Goal: Transaction & Acquisition: Book appointment/travel/reservation

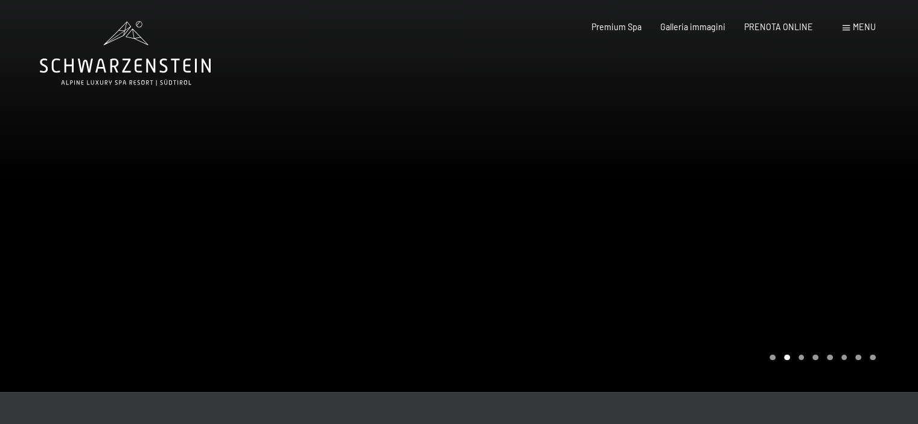
click at [114, 67] on icon at bounding box center [125, 66] width 171 height 14
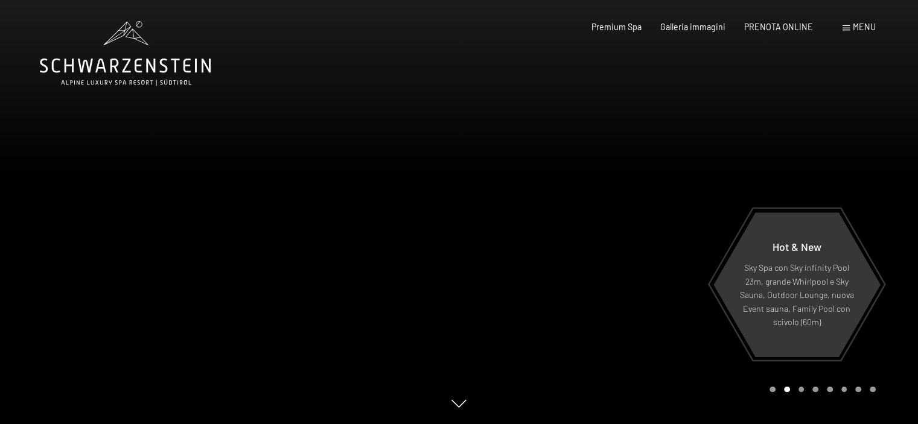
click at [135, 67] on icon at bounding box center [125, 66] width 171 height 14
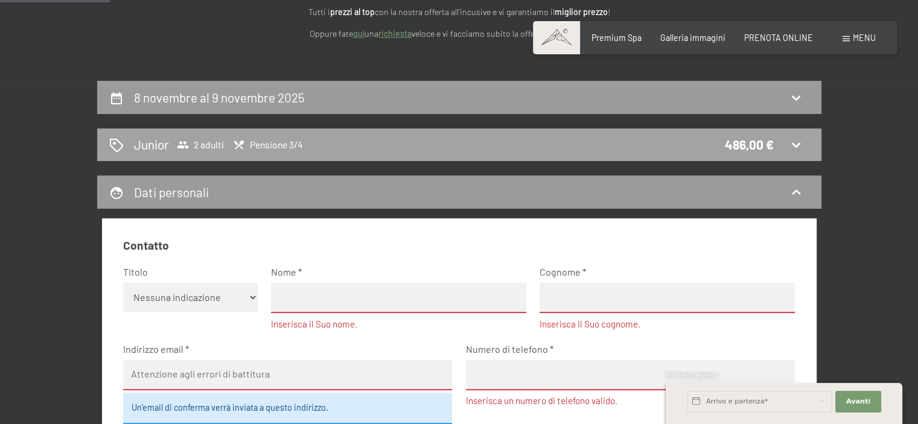
click at [459, 144] on div "Junior 2 adulti Pensione 3/4 486,00 €" at bounding box center [459, 145] width 700 height 18
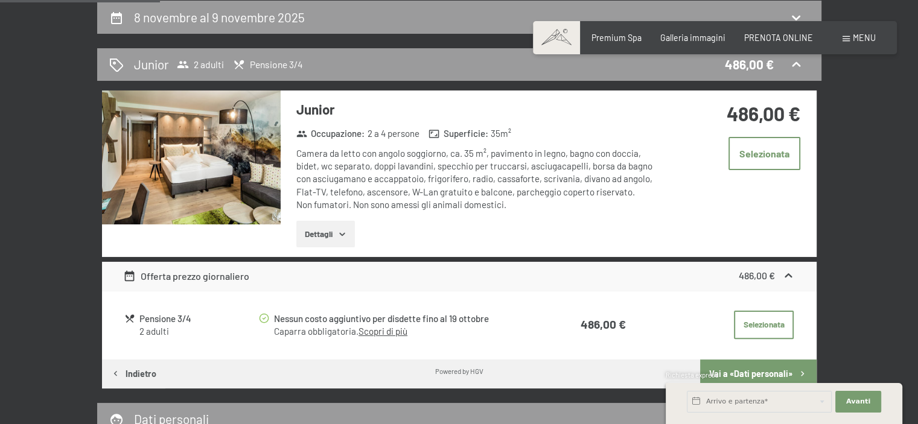
click at [157, 321] on div "Pensione 3/4" at bounding box center [198, 319] width 118 height 14
click at [307, 237] on button "Dettagli" at bounding box center [325, 234] width 59 height 27
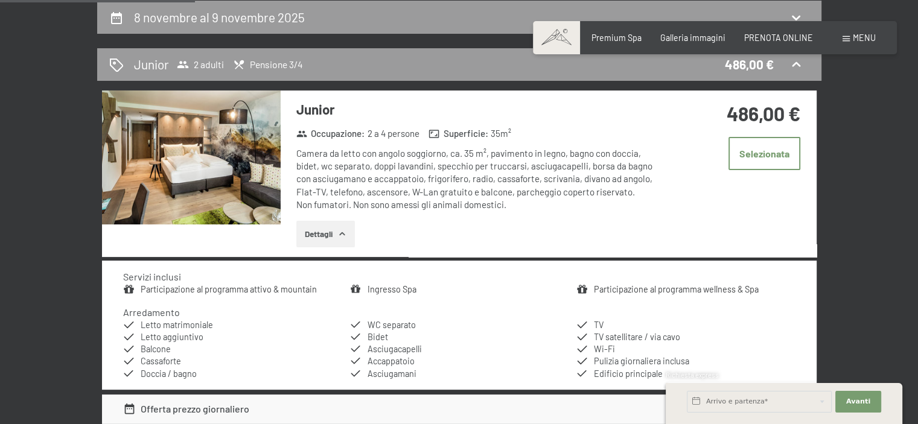
click at [331, 234] on button "Dettagli" at bounding box center [325, 234] width 59 height 27
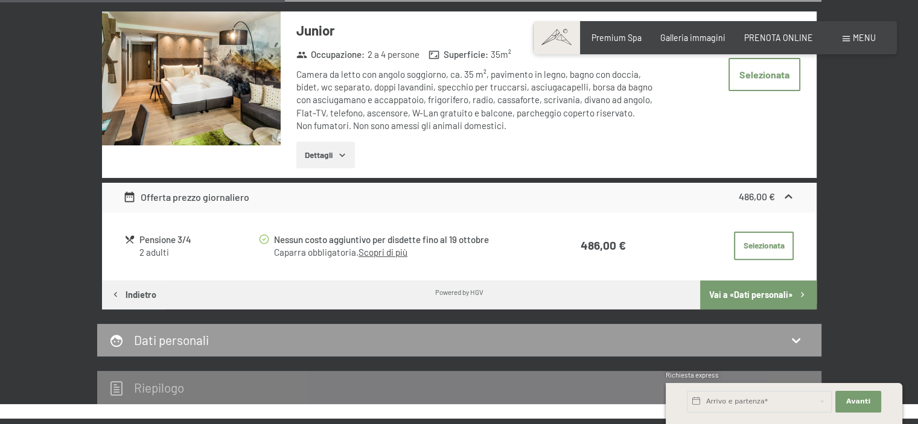
scroll to position [322, 0]
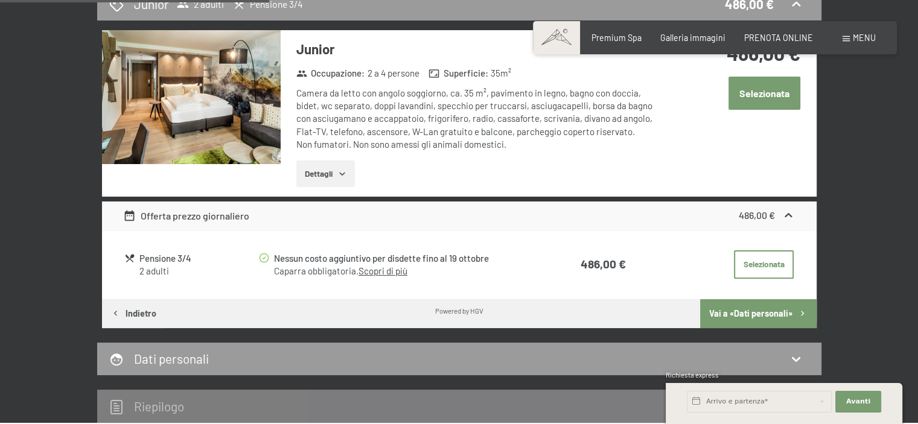
click at [774, 97] on button "Selezionata" at bounding box center [765, 93] width 72 height 33
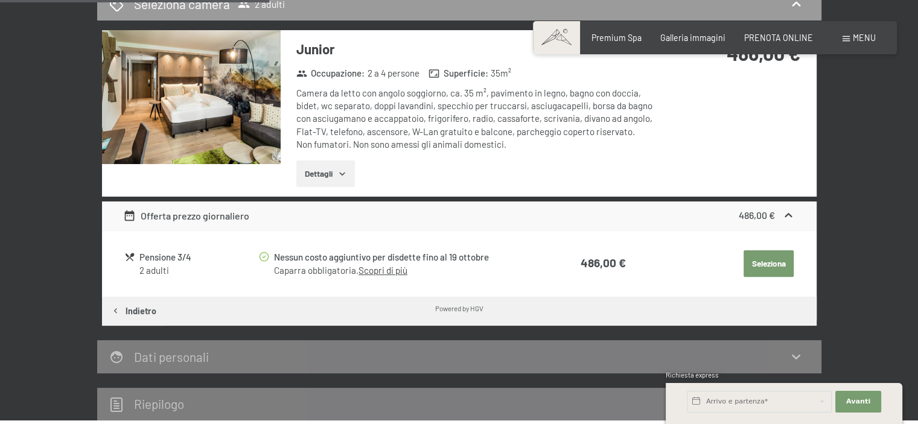
click at [767, 260] on button "Seleziona" at bounding box center [769, 264] width 50 height 27
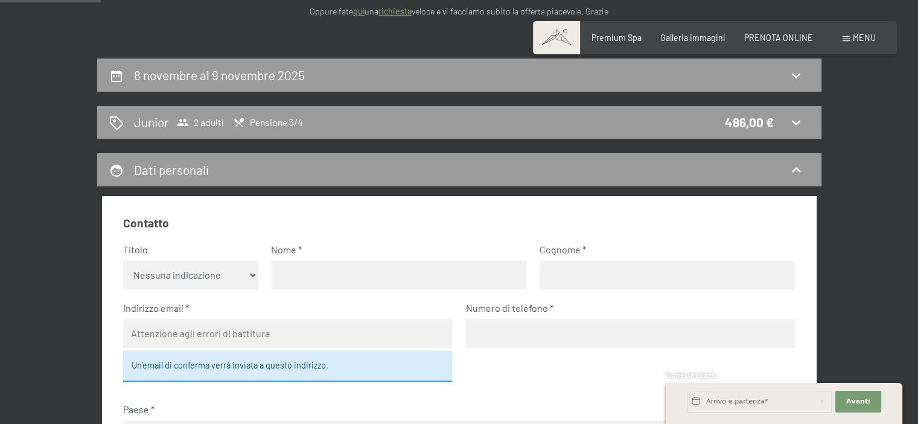
scroll to position [141, 0]
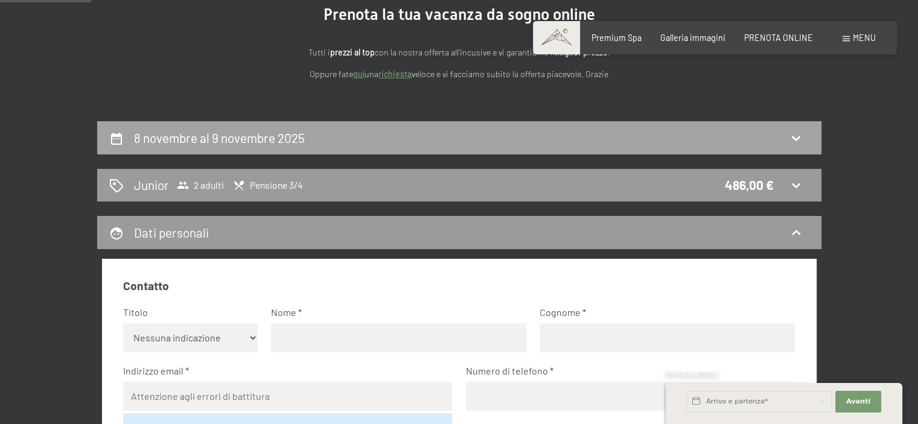
click at [715, 130] on div "8 novembre al 9 novembre 2025" at bounding box center [459, 138] width 700 height 18
select select "2025-10-01"
select select "2025-11-01"
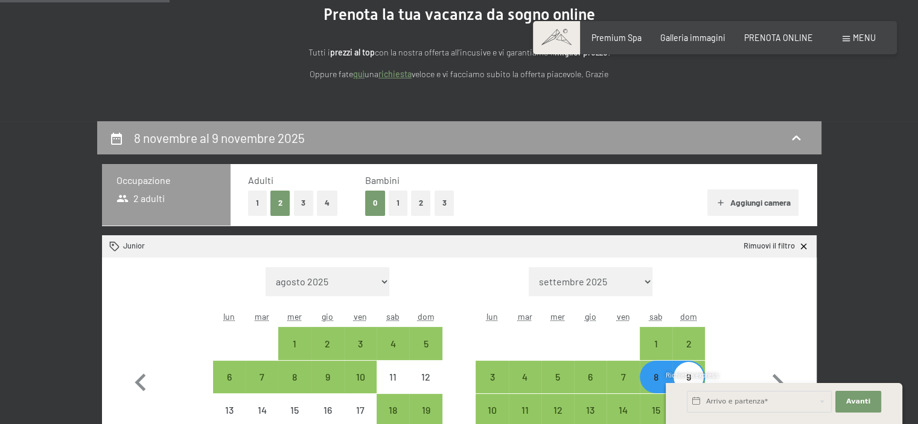
scroll to position [261, 0]
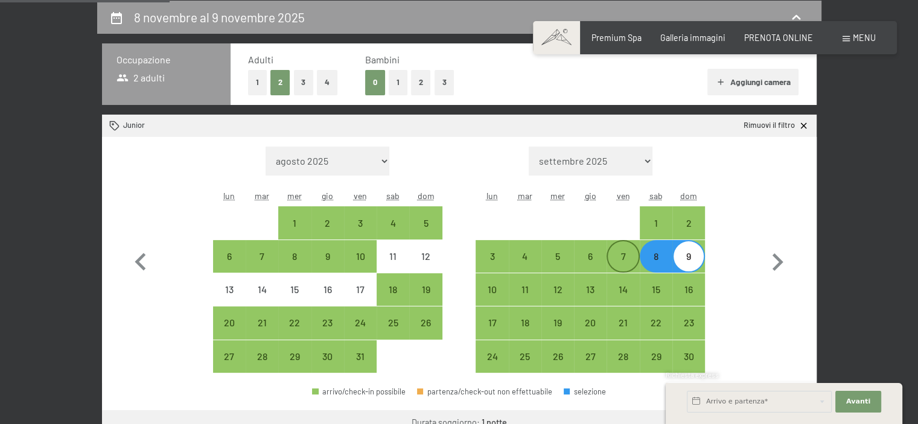
click at [632, 259] on div "7" at bounding box center [623, 267] width 30 height 30
select select "2025-10-01"
select select "2025-11-01"
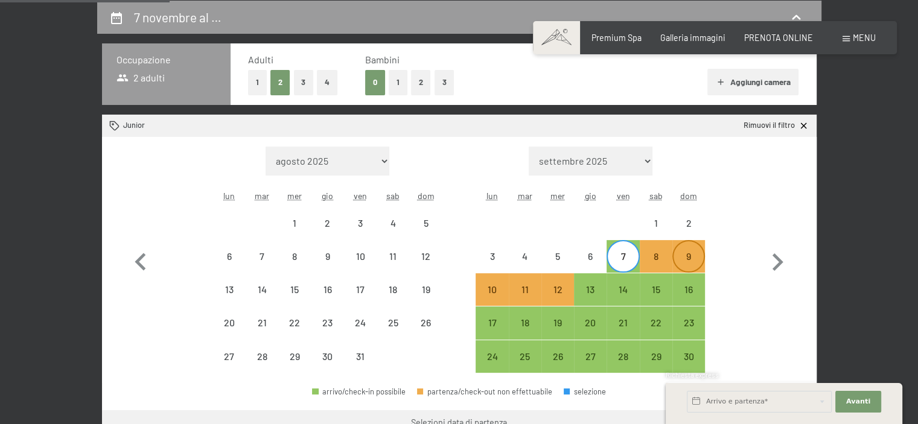
click at [689, 263] on div "9" at bounding box center [689, 267] width 30 height 30
select select "2025-10-01"
select select "2025-11-01"
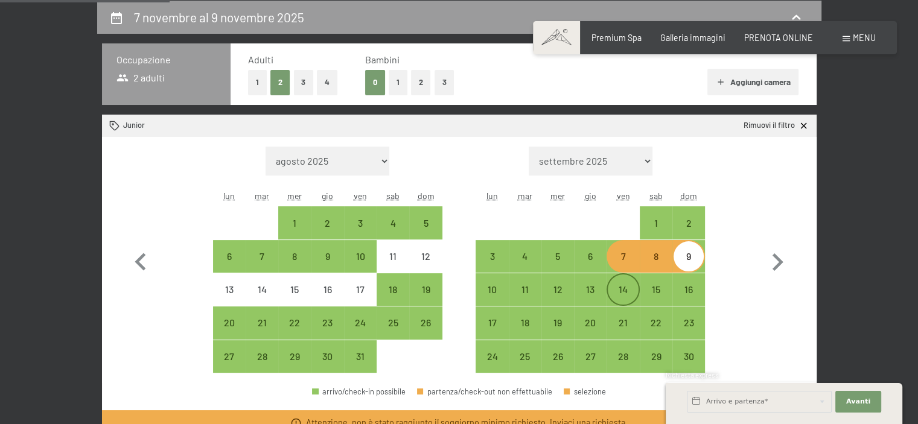
click at [631, 289] on div "14" at bounding box center [623, 300] width 30 height 30
select select "2025-10-01"
select select "2025-11-01"
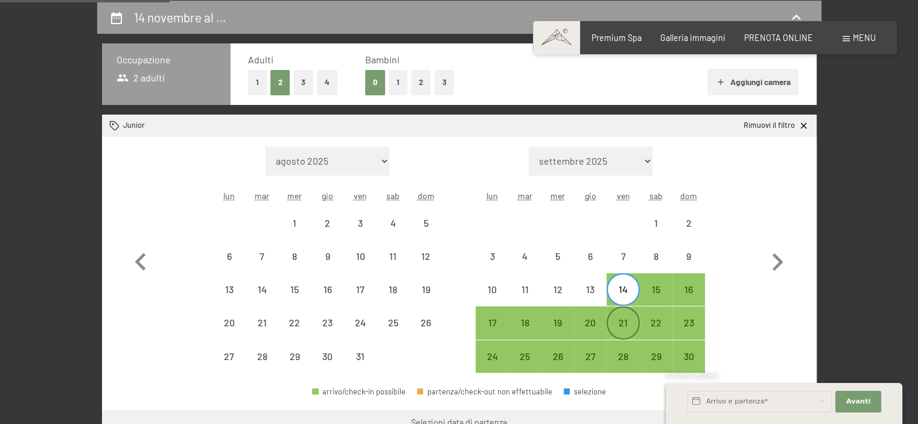
click at [622, 318] on div "21" at bounding box center [623, 333] width 30 height 30
select select "2025-10-01"
select select "[DATE]"
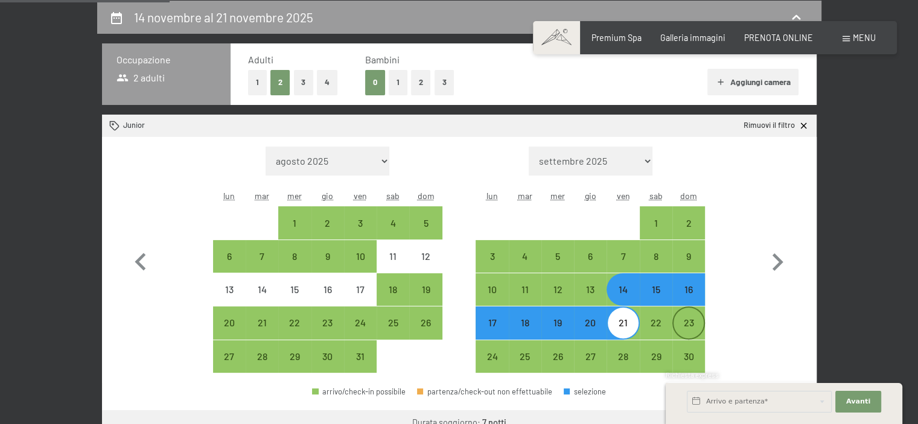
click at [685, 324] on div "23" at bounding box center [689, 333] width 30 height 30
select select "2025-10-01"
select select "[DATE]"
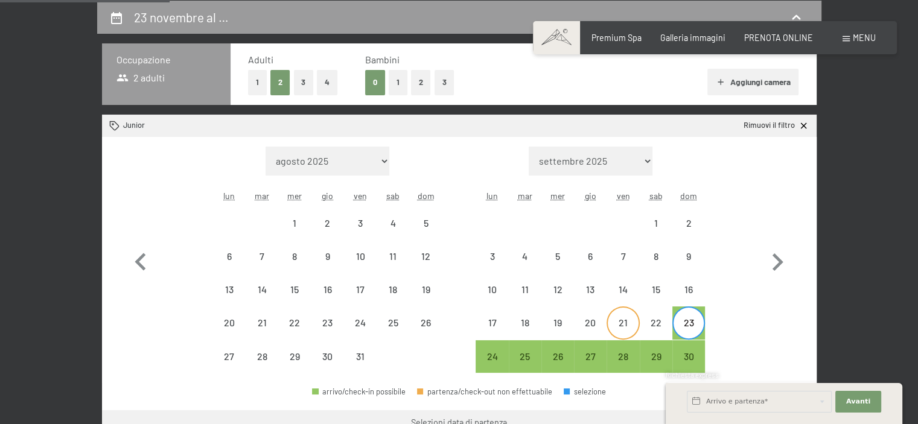
click at [626, 323] on div "21" at bounding box center [623, 333] width 30 height 30
select select "2025-10-01"
select select "[DATE]"
click at [686, 323] on div "23" at bounding box center [689, 333] width 30 height 30
select select "2025-10-01"
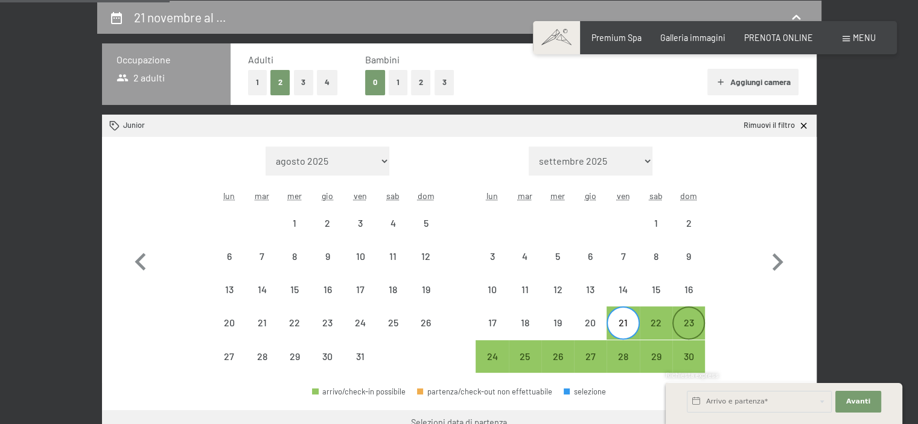
select select "[DATE]"
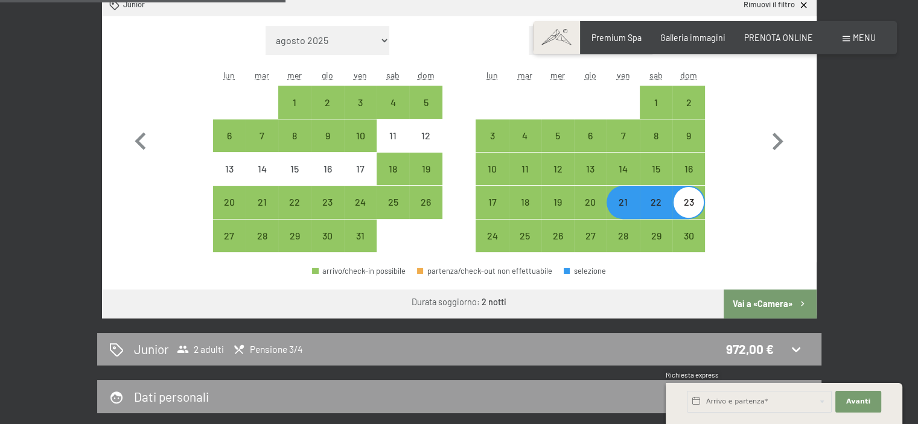
scroll to position [382, 0]
click at [763, 302] on button "Vai a «Camera»" at bounding box center [770, 304] width 92 height 29
select select "2025-10-01"
select select "[DATE]"
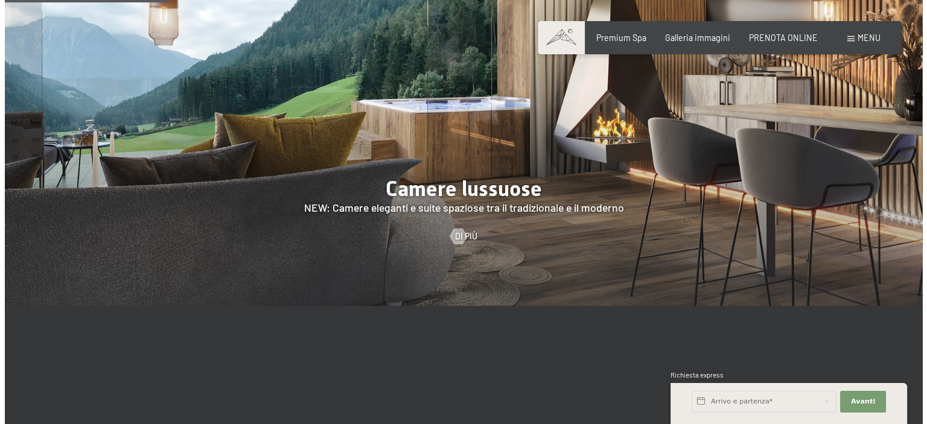
scroll to position [1087, 0]
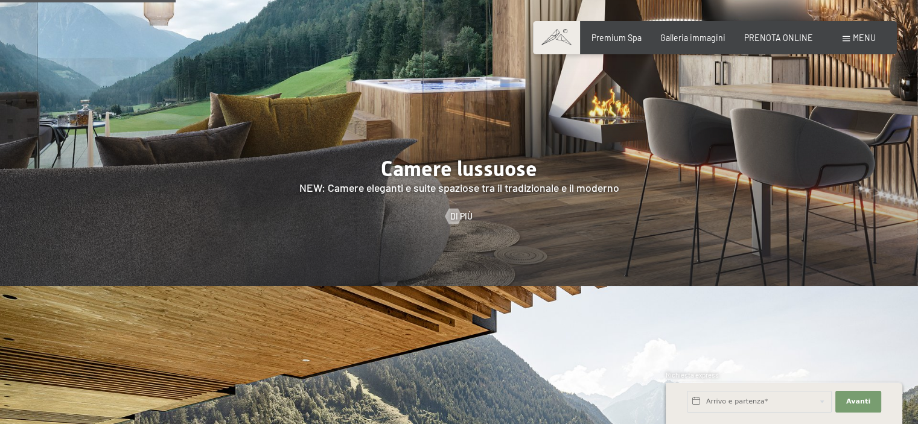
click at [850, 37] on div "Menu" at bounding box center [859, 38] width 33 height 12
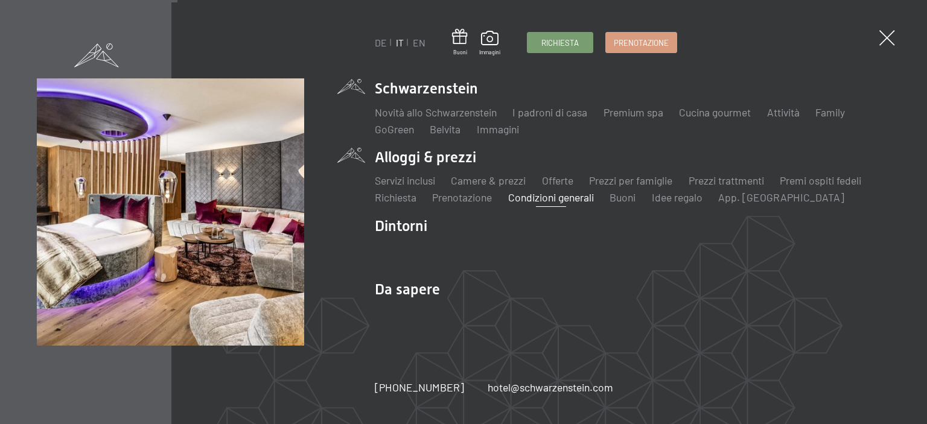
click at [567, 200] on link "Condizioni generali" at bounding box center [551, 197] width 86 height 13
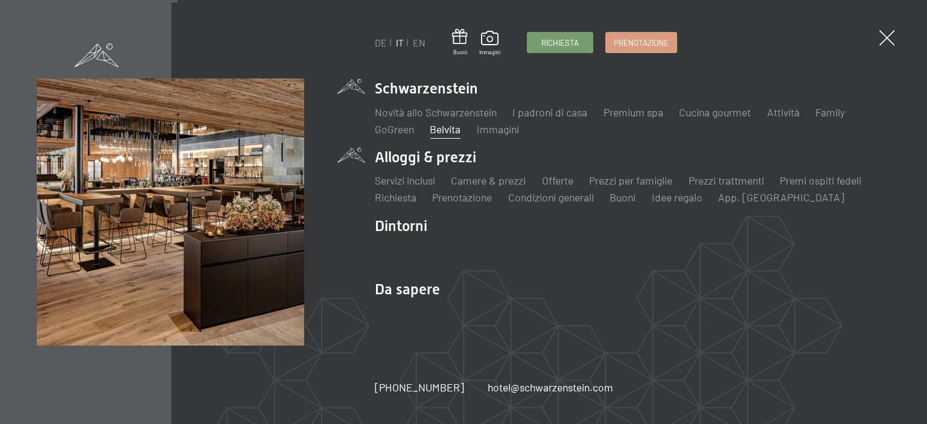
click at [449, 128] on link "Belvita" at bounding box center [445, 129] width 31 height 13
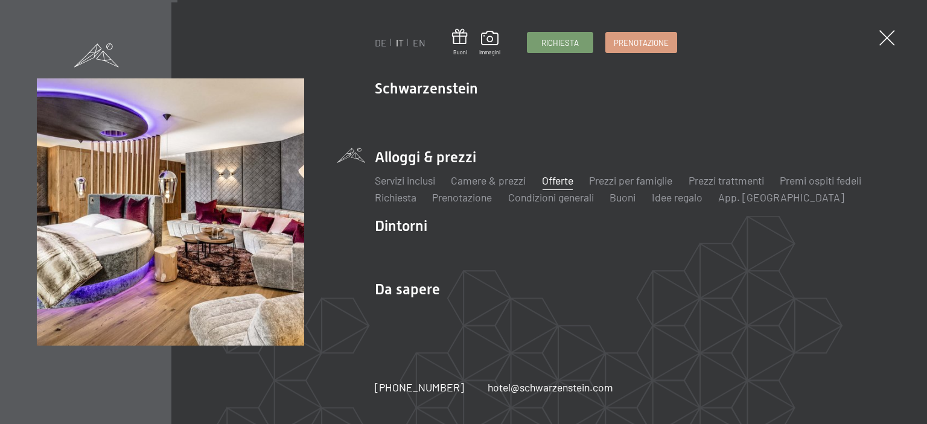
click at [570, 179] on link "Offerte" at bounding box center [557, 180] width 31 height 13
click at [552, 176] on link "Offerte" at bounding box center [557, 180] width 31 height 13
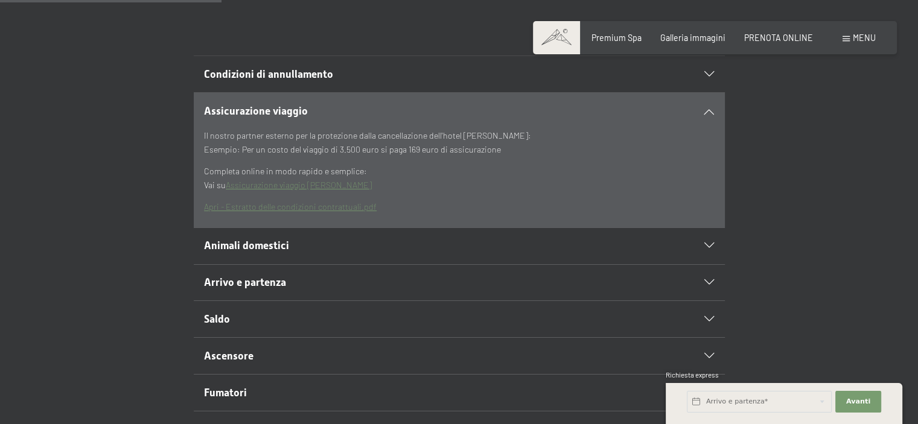
scroll to position [362, 0]
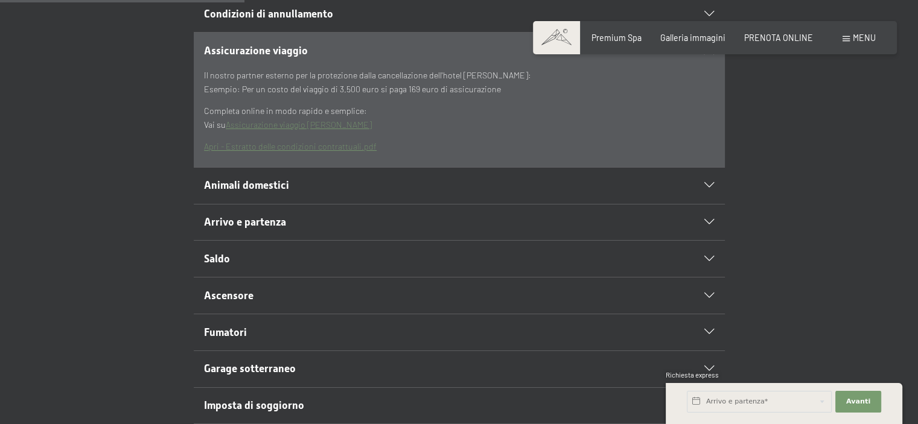
click at [707, 222] on icon at bounding box center [710, 222] width 10 height 5
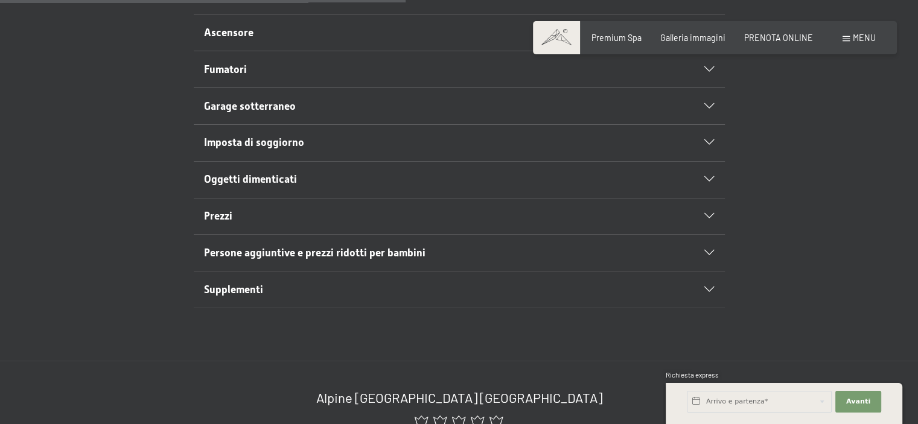
scroll to position [604, 0]
click at [705, 209] on div "Prezzi" at bounding box center [459, 216] width 510 height 36
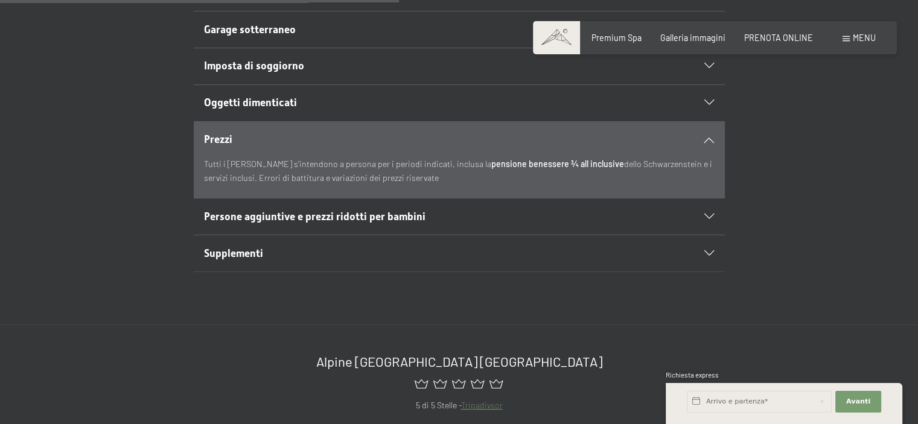
scroll to position [528, 0]
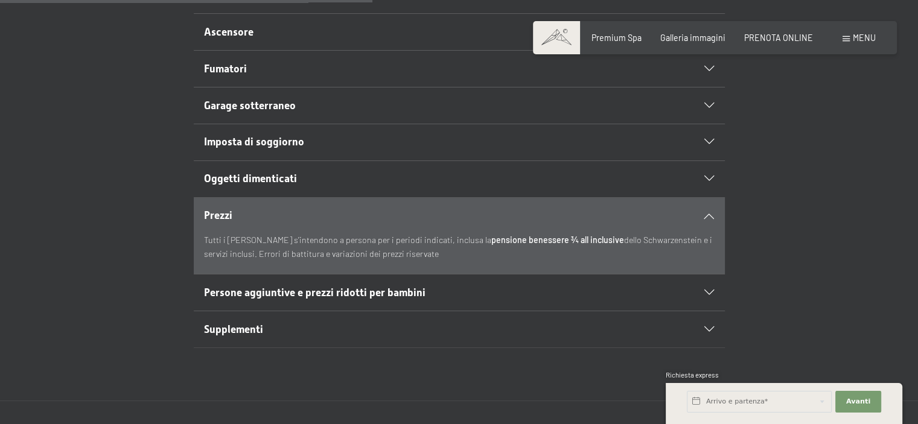
click at [539, 238] on strong "pensione benessere ¾ all inclusive" at bounding box center [557, 240] width 133 height 10
click at [241, 293] on span "Persone aggiuntive e prezzi ridotti per bambini" at bounding box center [315, 293] width 222 height 12
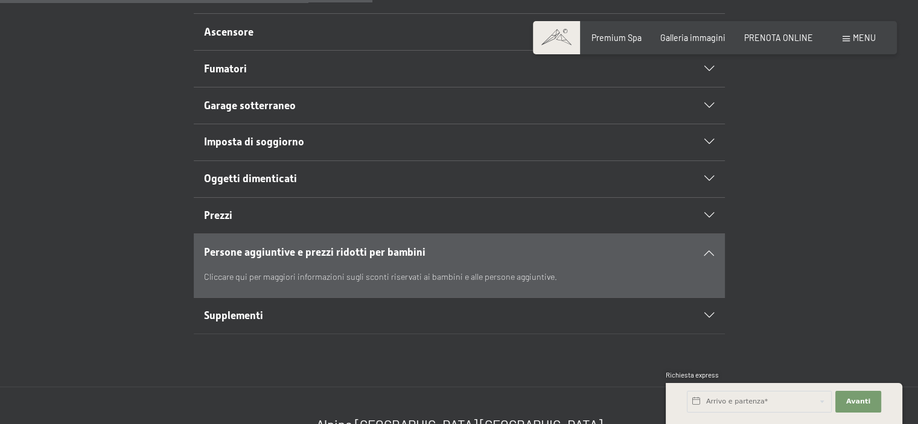
click at [234, 315] on span "Supplementi" at bounding box center [233, 316] width 59 height 12
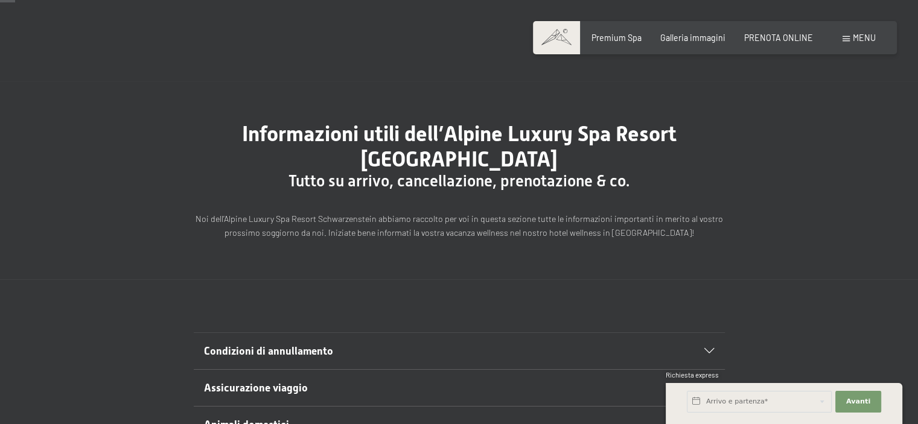
scroll to position [0, 0]
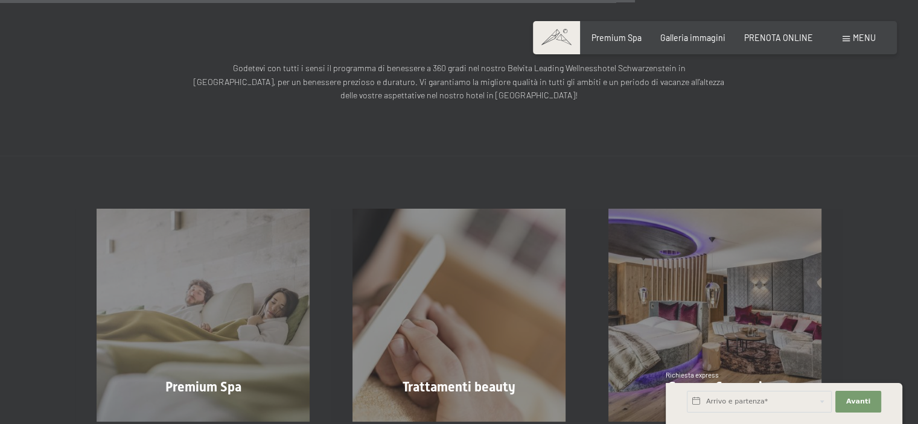
scroll to position [1087, 0]
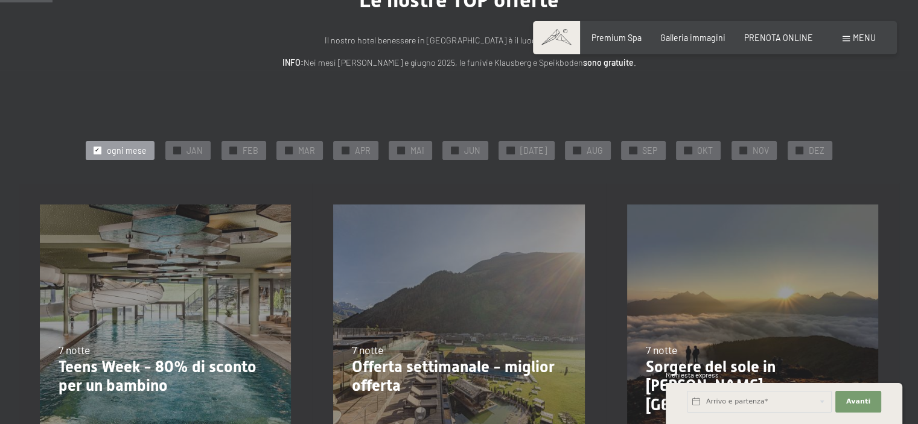
scroll to position [121, 0]
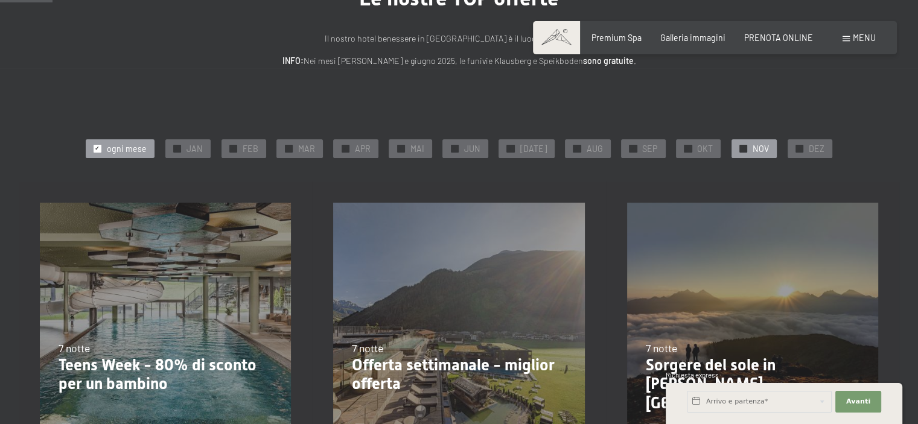
click at [743, 148] on div "✓ NOV" at bounding box center [754, 148] width 45 height 18
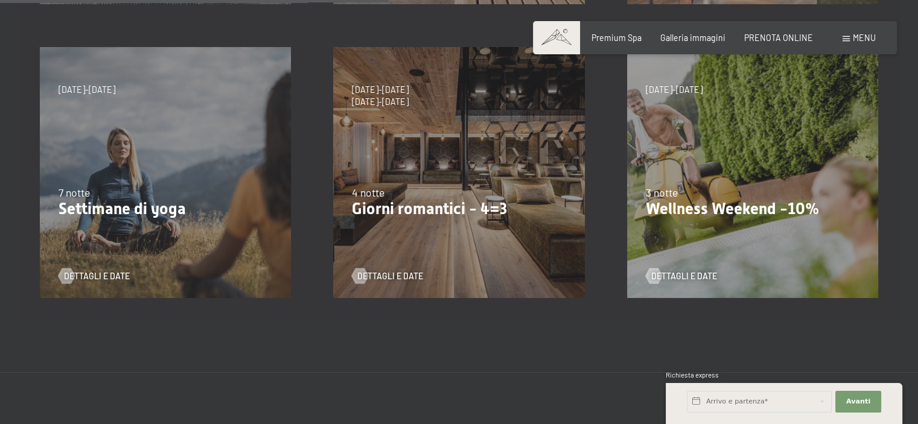
scroll to position [906, 0]
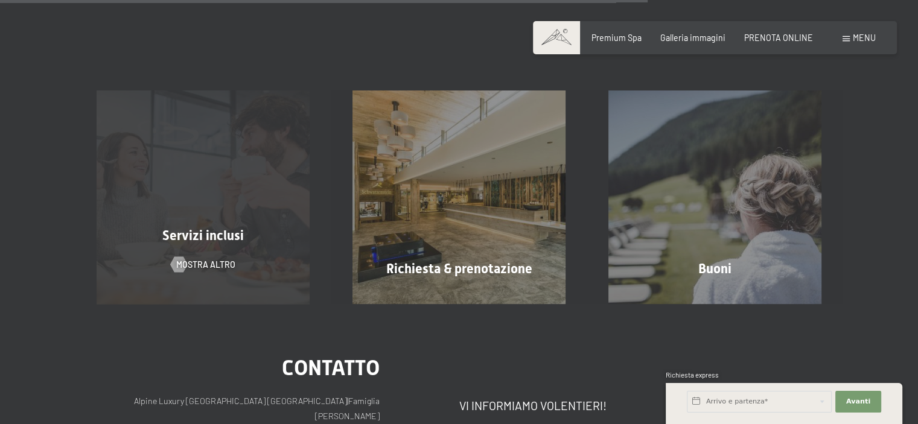
click at [193, 233] on span "Servizi inclusi" at bounding box center [203, 235] width 82 height 15
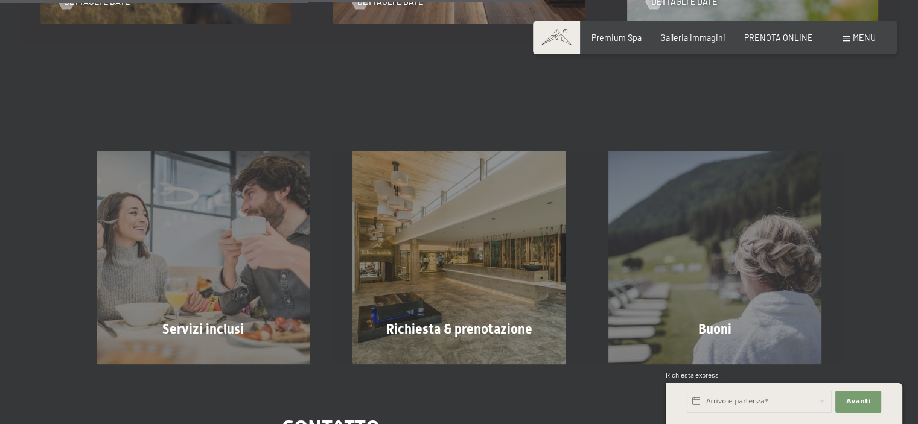
scroll to position [543, 0]
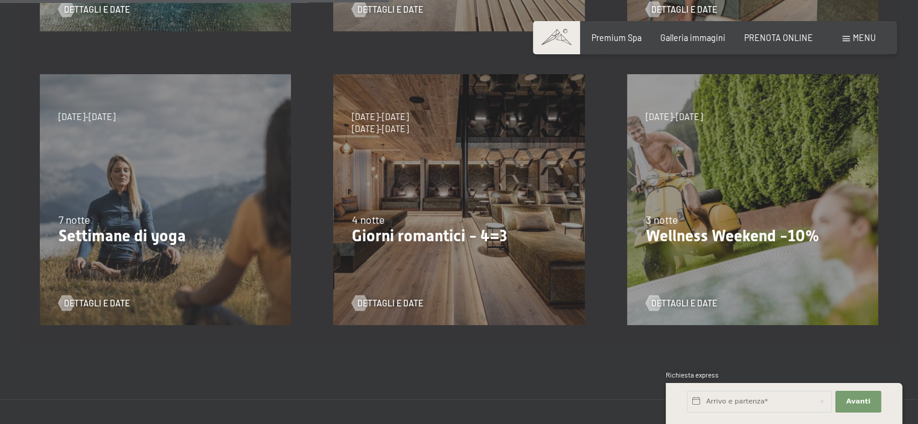
click at [746, 238] on p "Wellness Weekend -10%" at bounding box center [753, 236] width 214 height 19
click at [692, 305] on span "Dettagli e Date" at bounding box center [697, 304] width 66 height 12
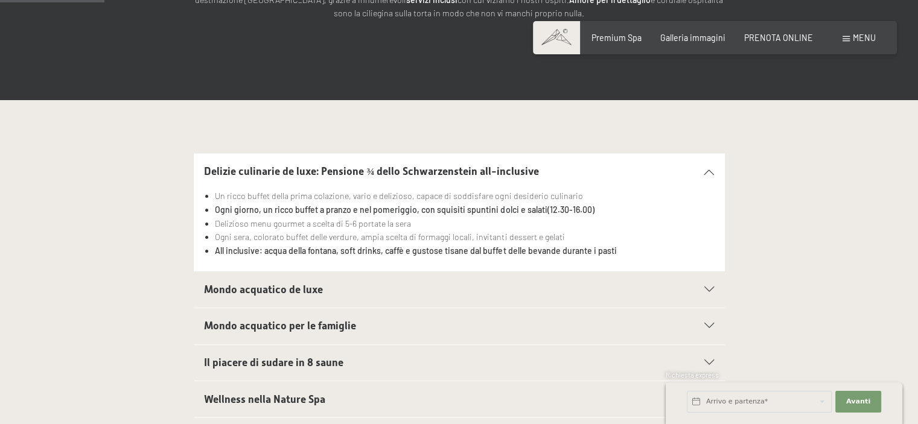
scroll to position [302, 0]
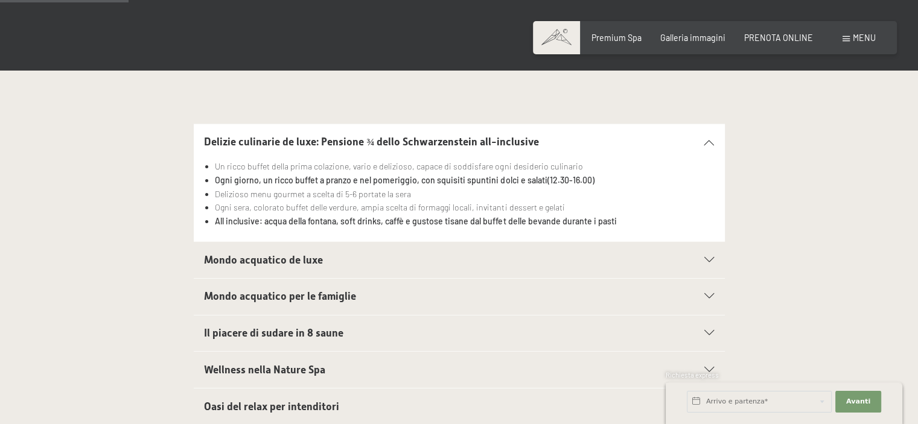
click at [719, 260] on section "Mondo acquatico de luxe Piscina sportiva panoramica da 25 m (30°C) e collegamen…" at bounding box center [459, 259] width 531 height 37
click at [715, 260] on section "Mondo acquatico de luxe Piscina sportiva panoramica da 25 m (30°C) e collegamen…" at bounding box center [459, 259] width 531 height 37
click at [707, 261] on icon at bounding box center [710, 260] width 10 height 5
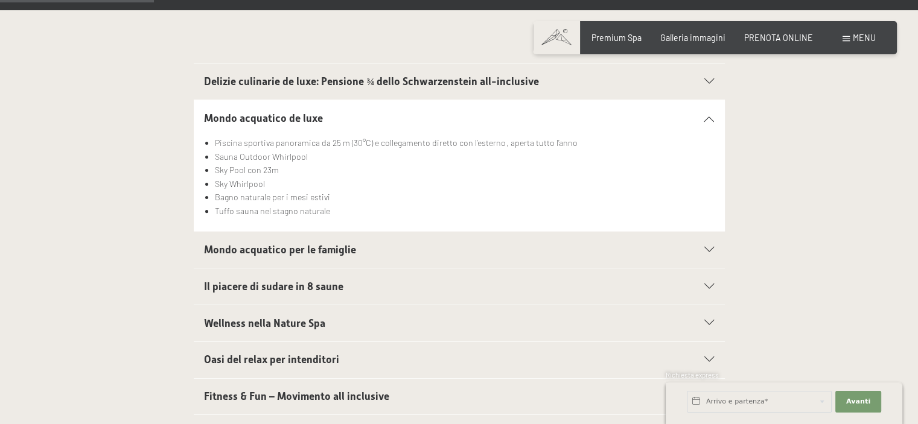
scroll to position [423, 0]
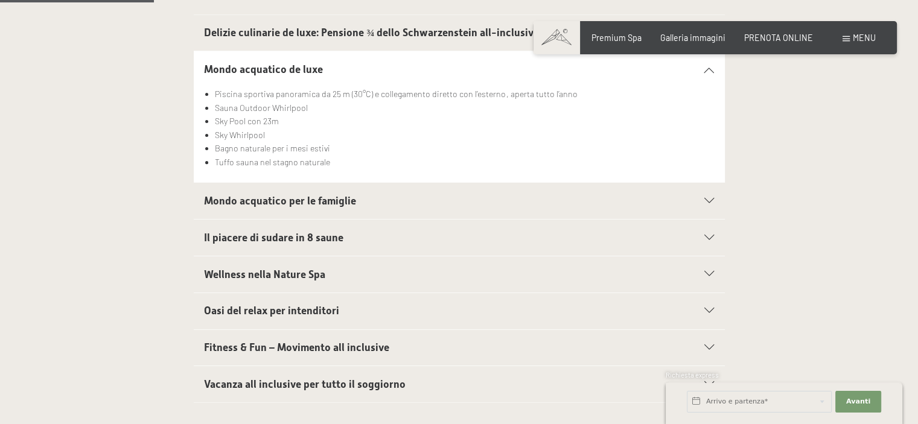
click at [717, 289] on div "Delizie culinarie de luxe: Pensione ¾ dello Schwarzenstein all-inclusive Un ric…" at bounding box center [459, 208] width 918 height 389
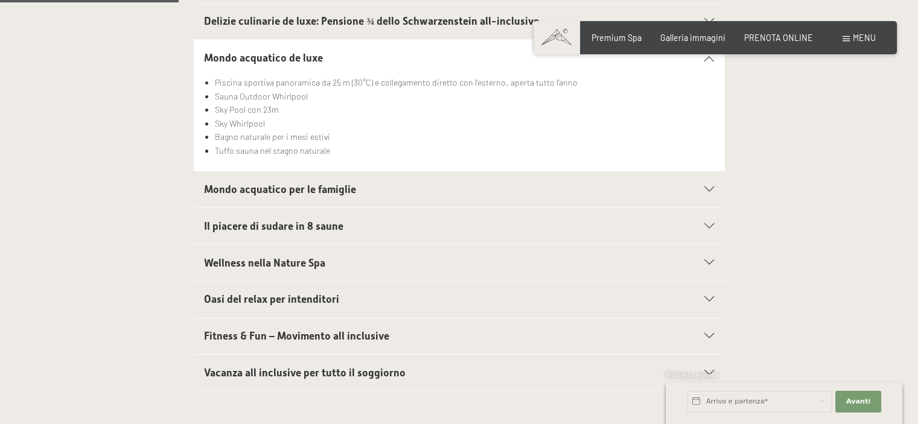
click at [713, 229] on div "Il piacere di sudare in 8 saune" at bounding box center [459, 226] width 510 height 36
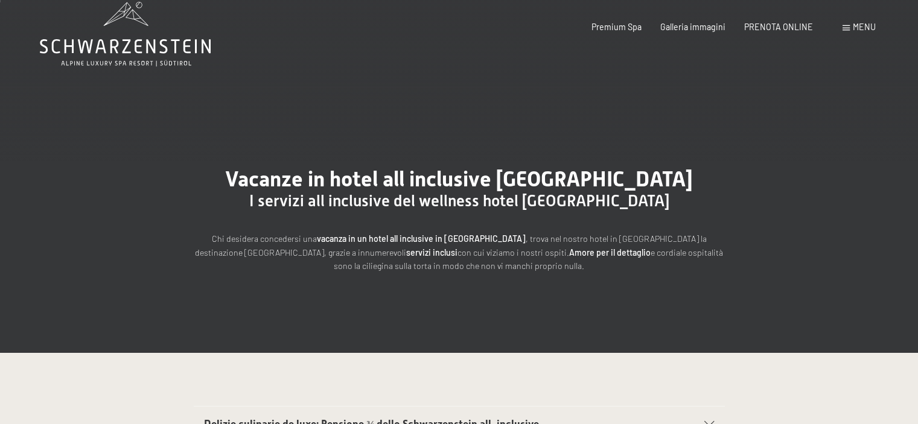
scroll to position [0, 0]
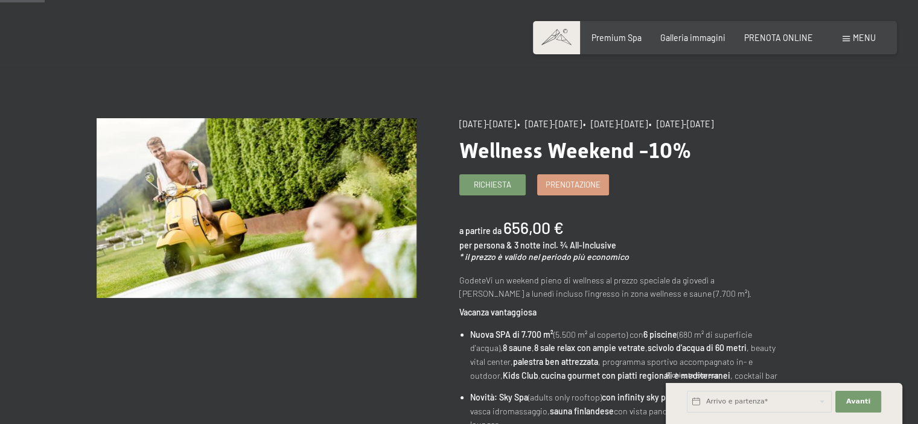
scroll to position [60, 0]
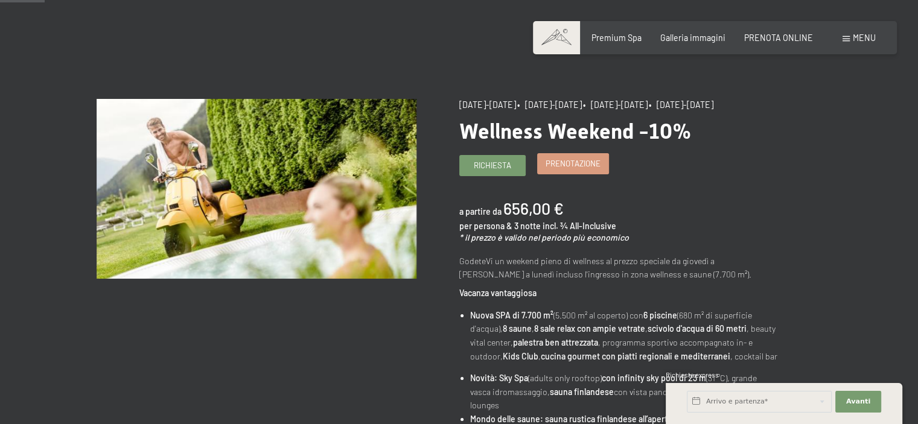
click at [555, 169] on span "Prenotazione" at bounding box center [573, 163] width 55 height 11
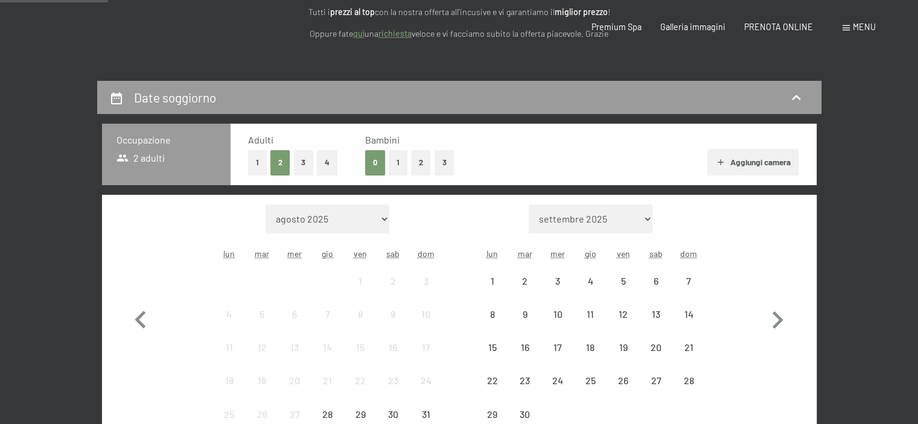
select select "[DATE]"
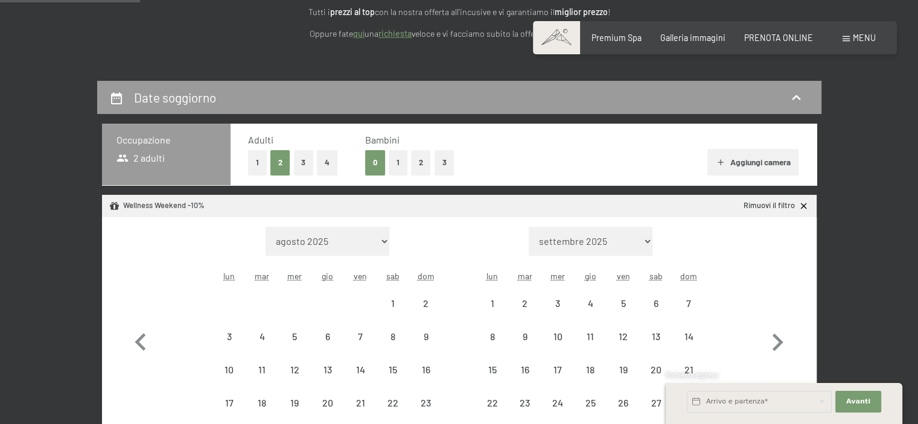
select select "[DATE]"
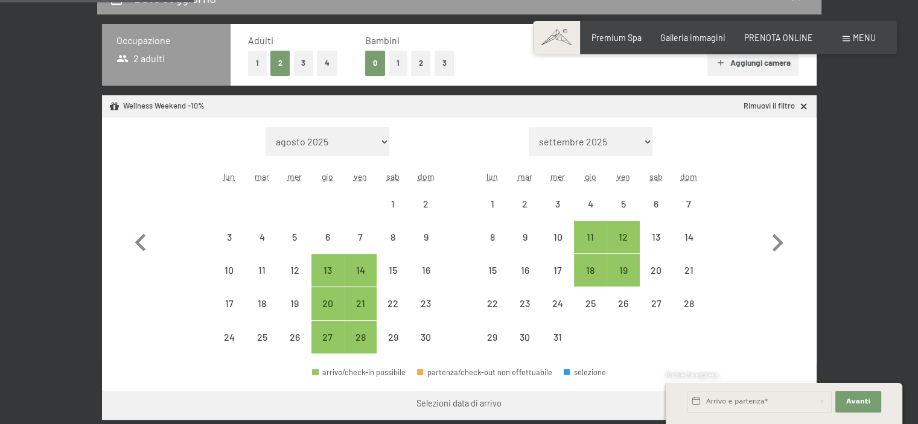
scroll to position [302, 0]
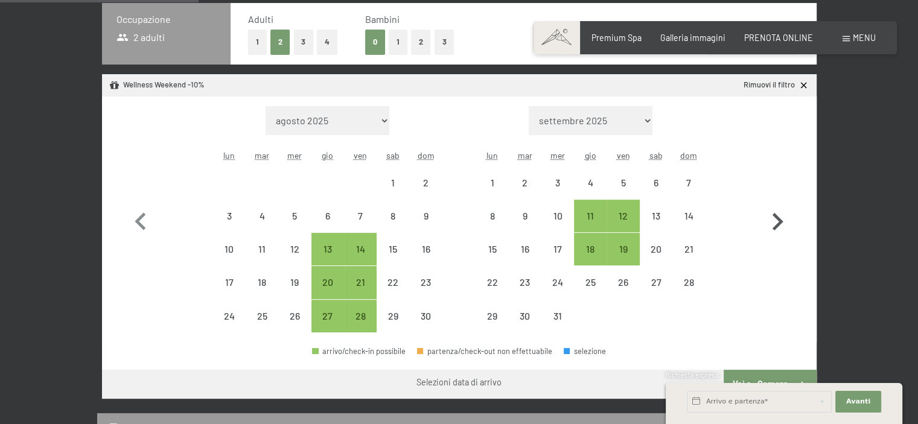
click at [775, 211] on icon "button" at bounding box center [777, 222] width 35 height 35
select select "[DATE]"
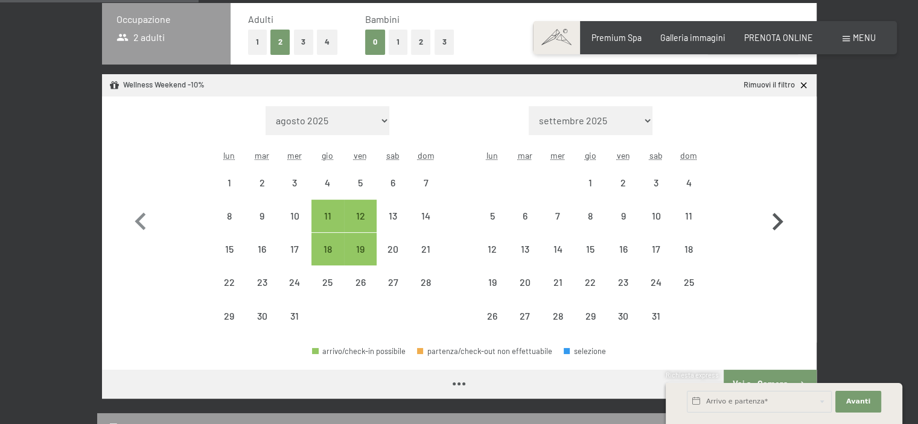
select select "[DATE]"
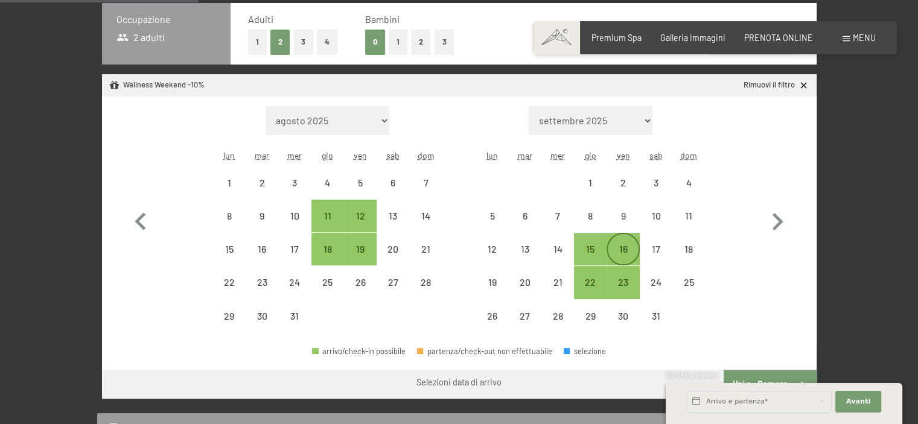
click at [630, 251] on div "16" at bounding box center [623, 260] width 30 height 30
select select "[DATE]"
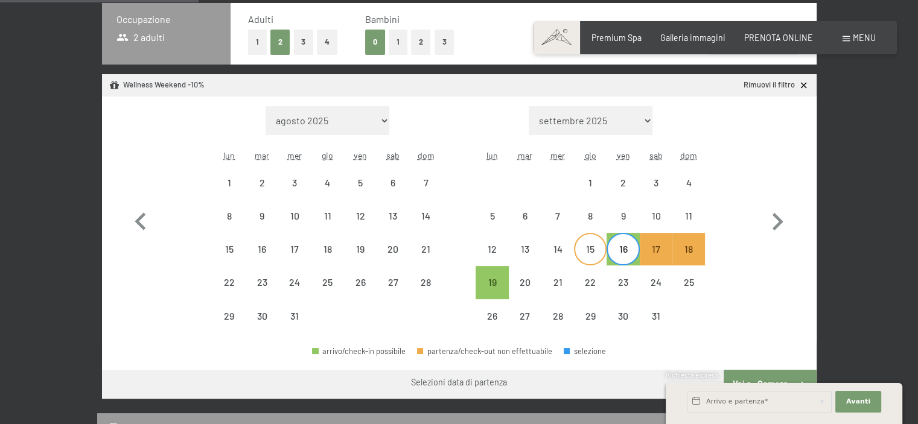
click at [596, 251] on div "15" at bounding box center [590, 260] width 30 height 30
select select "[DATE]"
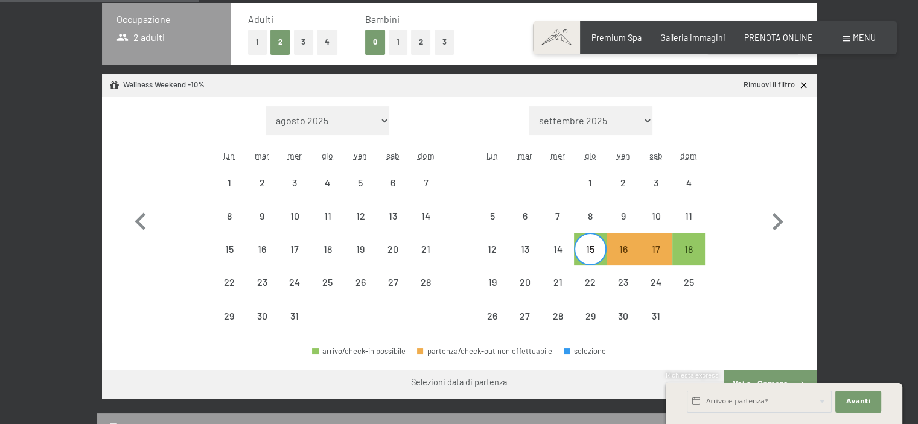
click at [596, 251] on div "15" at bounding box center [590, 260] width 30 height 30
select select "[DATE]"
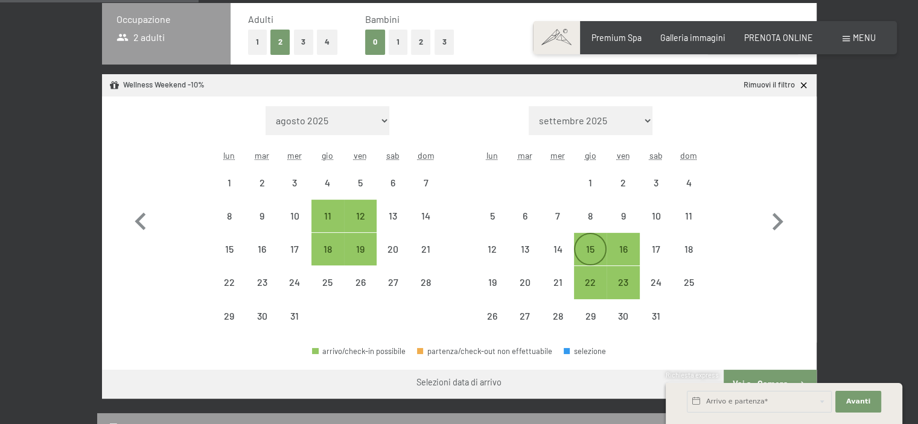
click at [592, 251] on div "15" at bounding box center [590, 260] width 30 height 30
select select "[DATE]"
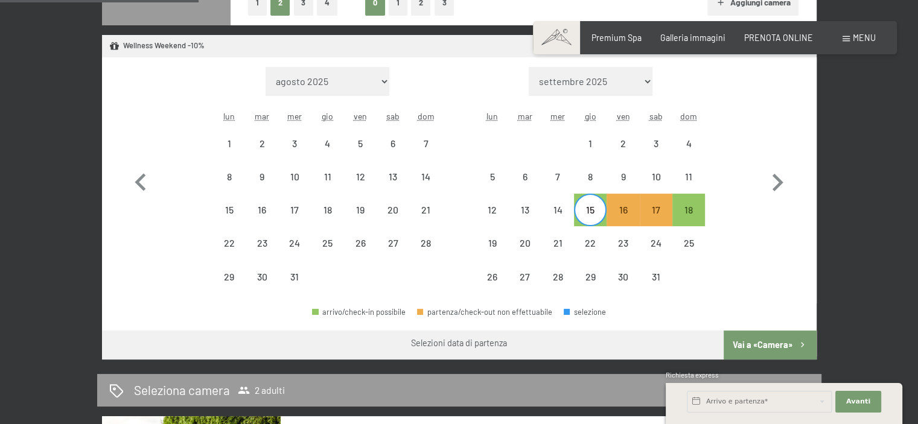
scroll to position [362, 0]
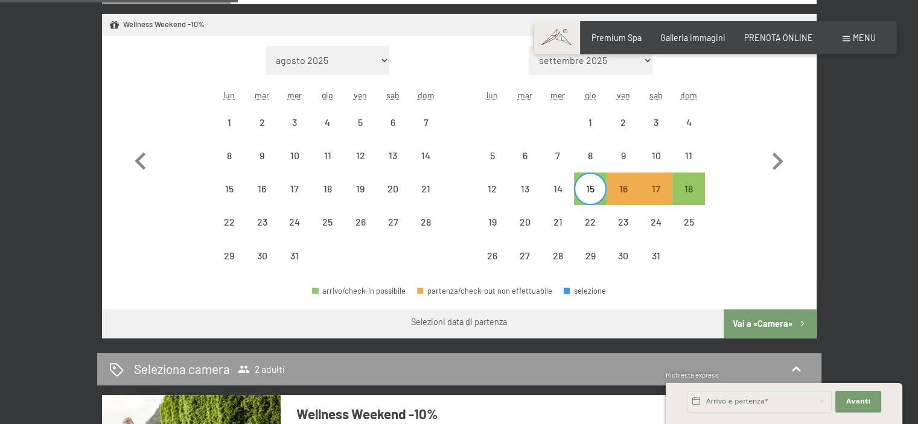
click at [766, 325] on button "Vai a «Camera»" at bounding box center [770, 324] width 92 height 29
select select "[DATE]"
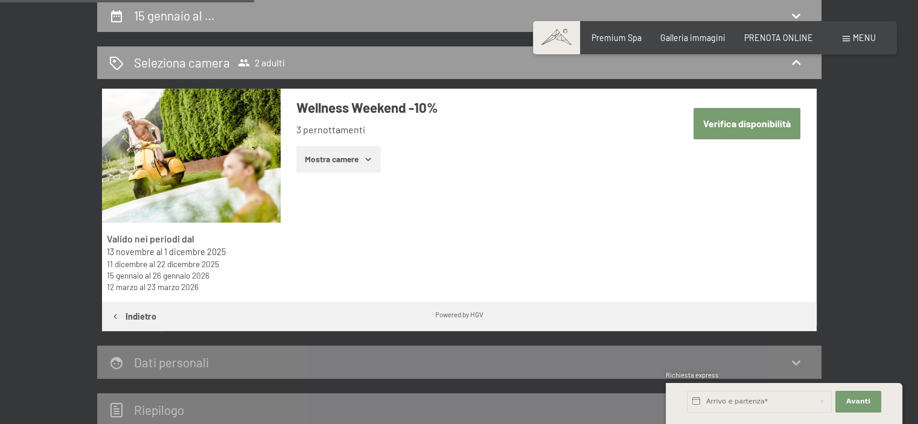
scroll to position [261, 0]
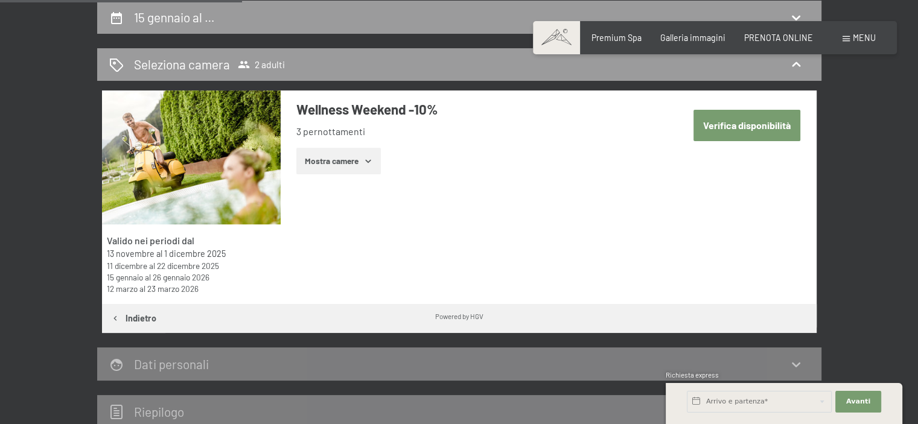
click at [751, 117] on button "Verifica disponibilità" at bounding box center [747, 125] width 107 height 31
select select "[DATE]"
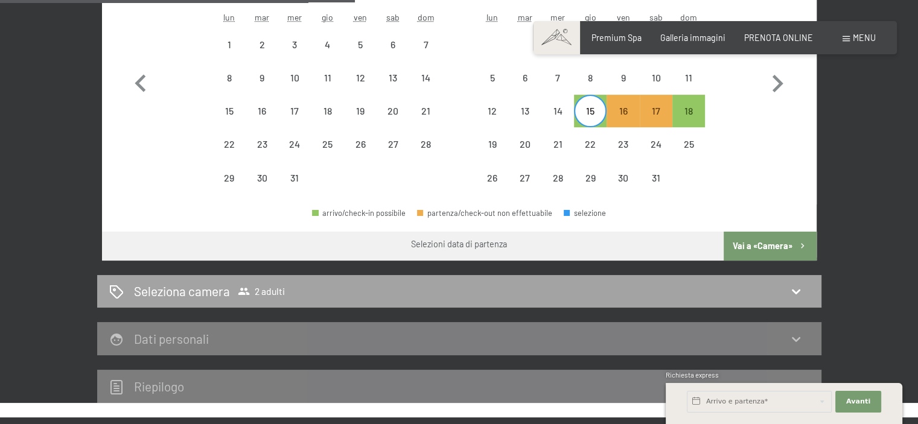
scroll to position [443, 0]
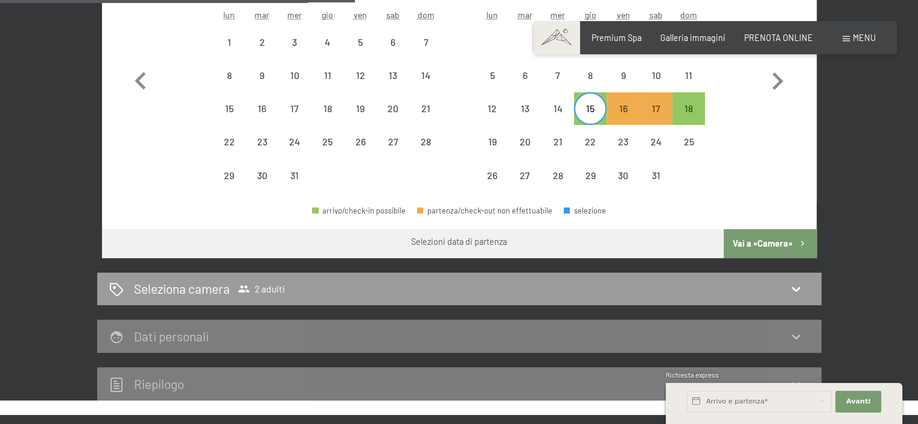
click at [764, 245] on button "Vai a «Camera»" at bounding box center [770, 243] width 92 height 29
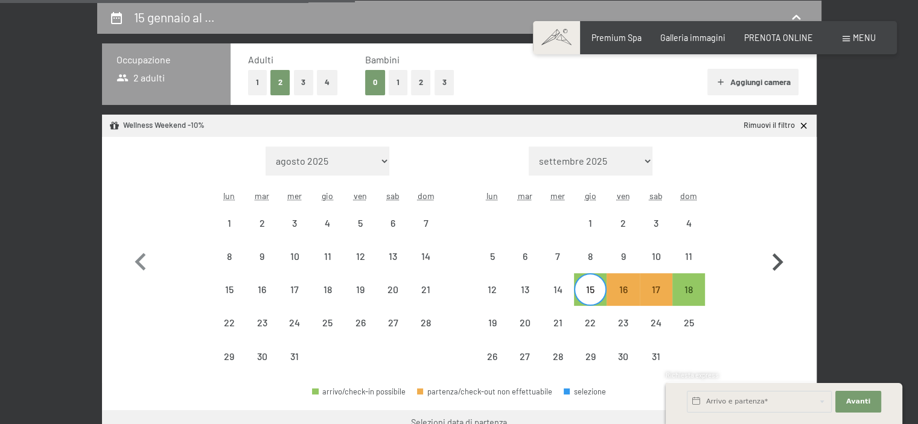
select select "[DATE]"
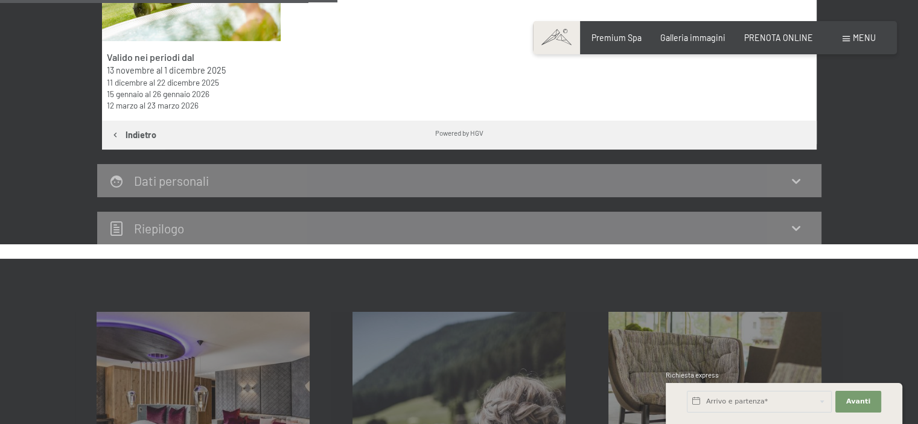
scroll to position [382, 0]
